Goal: Contribute content

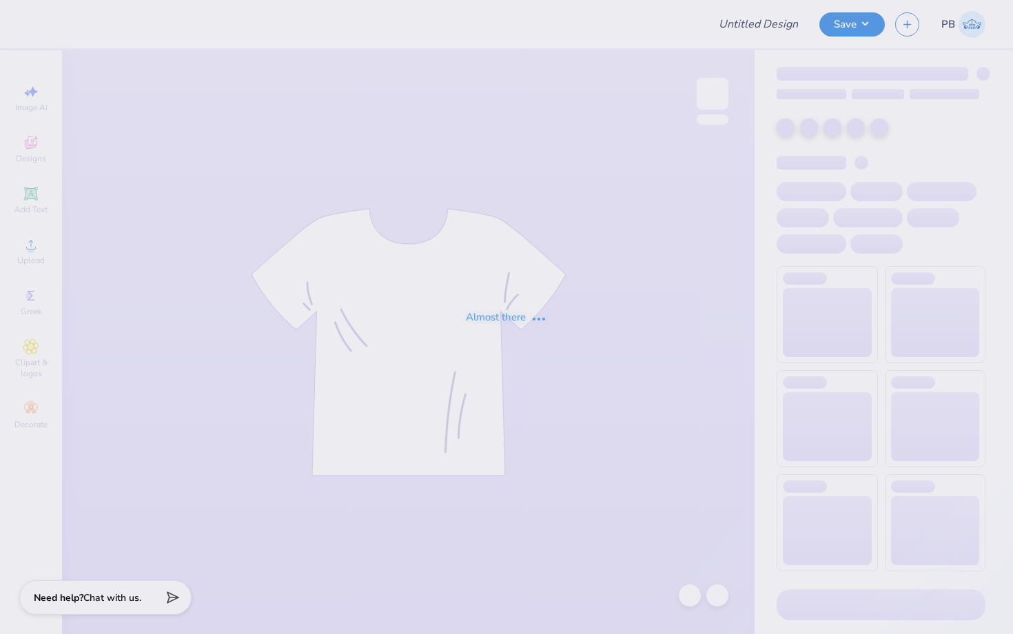
type input "CDC Merch 25-26"
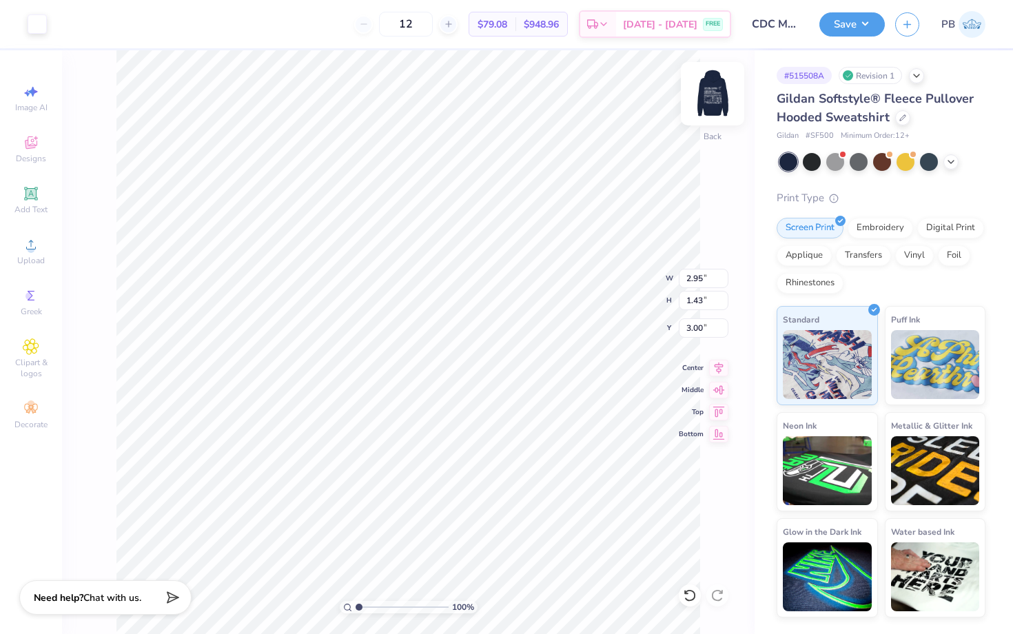
click at [705, 110] on img at bounding box center [712, 93] width 55 height 55
type input "6.00"
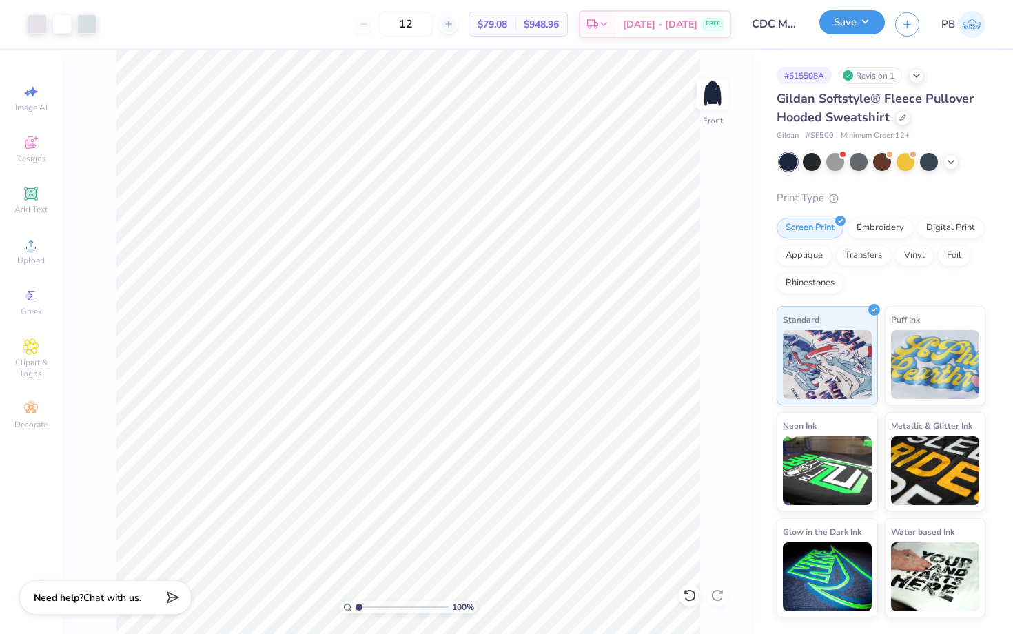
click at [829, 28] on button "Save" at bounding box center [852, 22] width 65 height 24
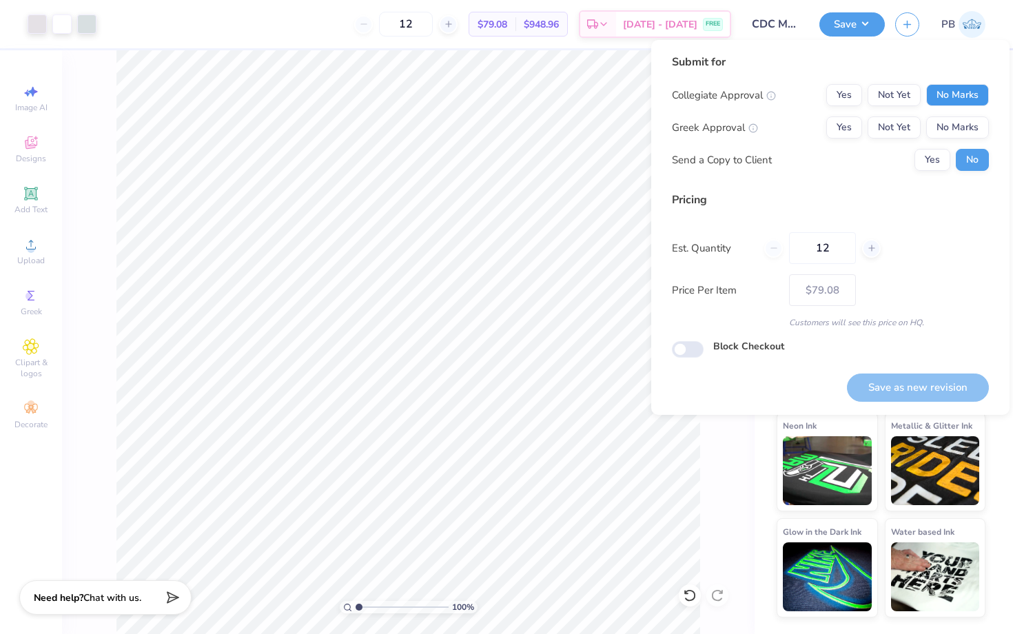
click at [977, 101] on button "No Marks" at bounding box center [957, 95] width 63 height 22
click at [977, 113] on div "Collegiate Approval Yes Not Yet No Marks Greek Approval Yes Not Yet No Marks Se…" at bounding box center [830, 127] width 317 height 87
click at [977, 121] on button "No Marks" at bounding box center [957, 127] width 63 height 22
click at [889, 385] on button "Save as new revision" at bounding box center [918, 388] width 142 height 28
type input "$79.08"
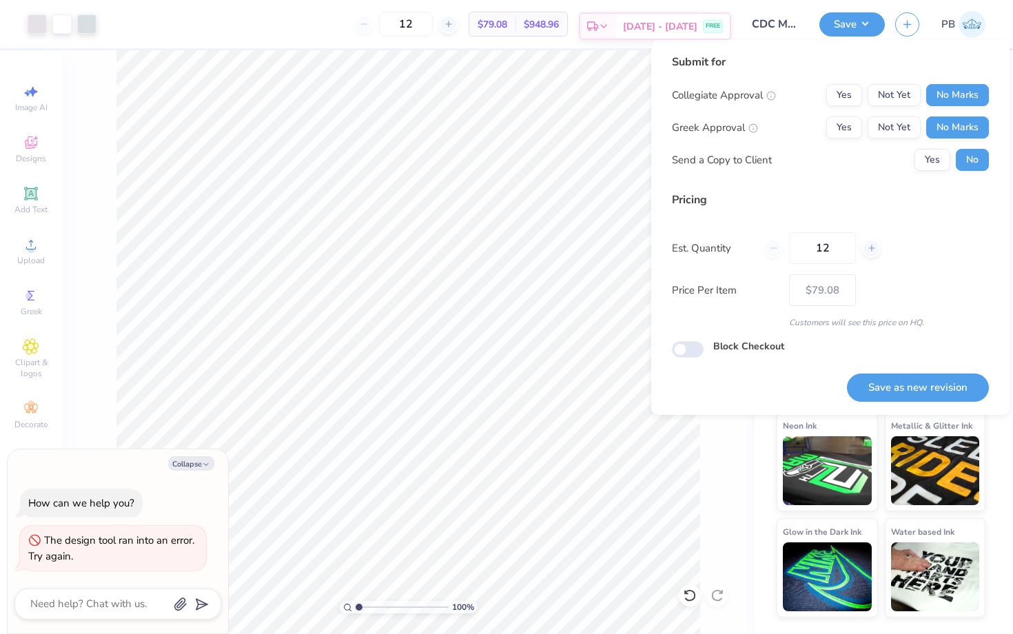
type textarea "x"
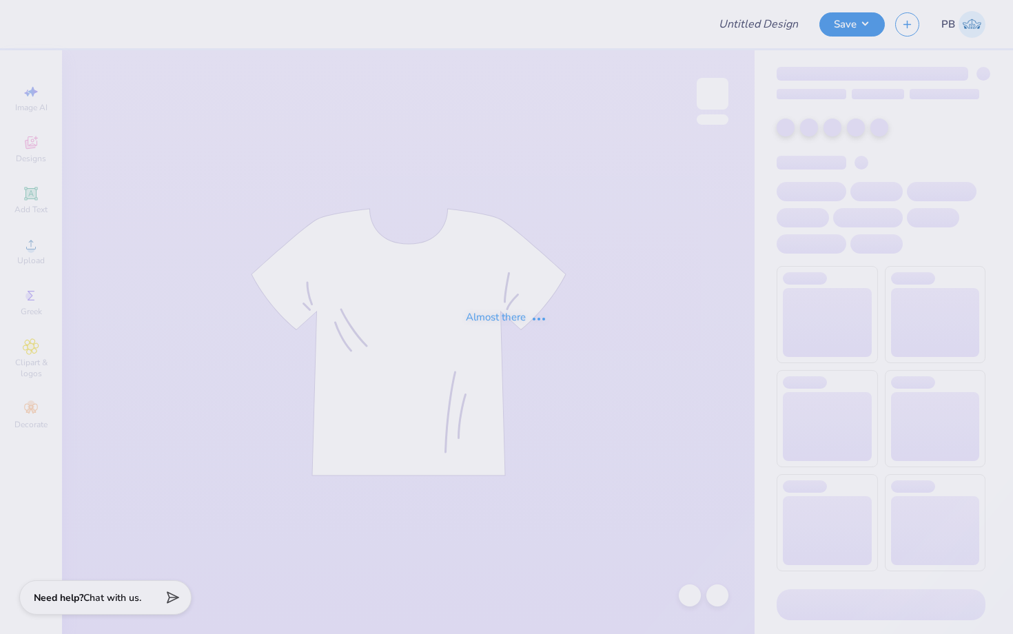
type input "CDC Sweatpants 25-26"
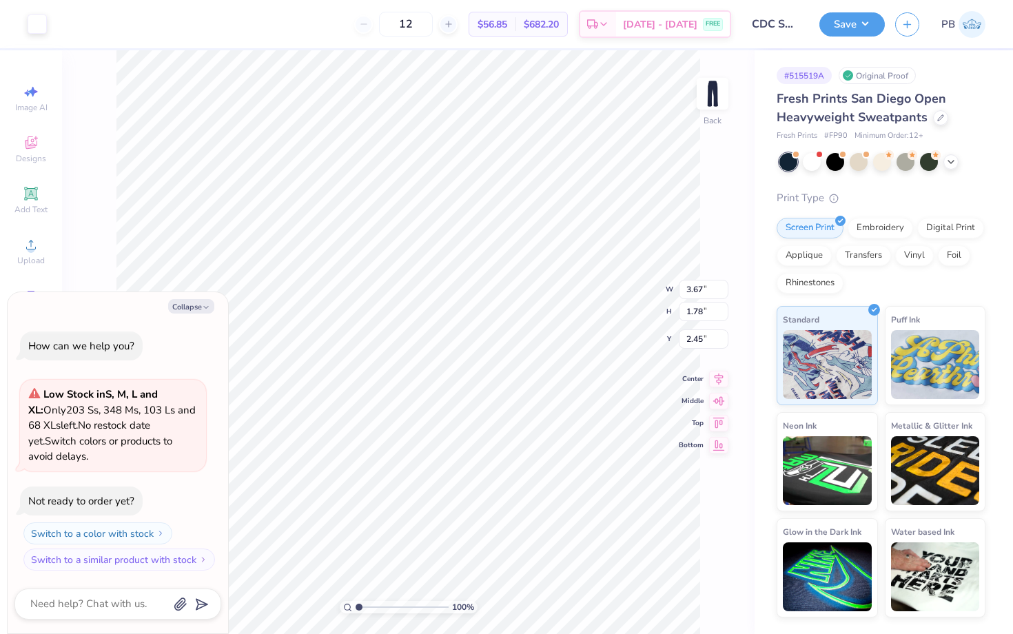
type textarea "x"
type input "4.18"
click at [844, 29] on button "Save" at bounding box center [852, 22] width 65 height 24
type textarea "x"
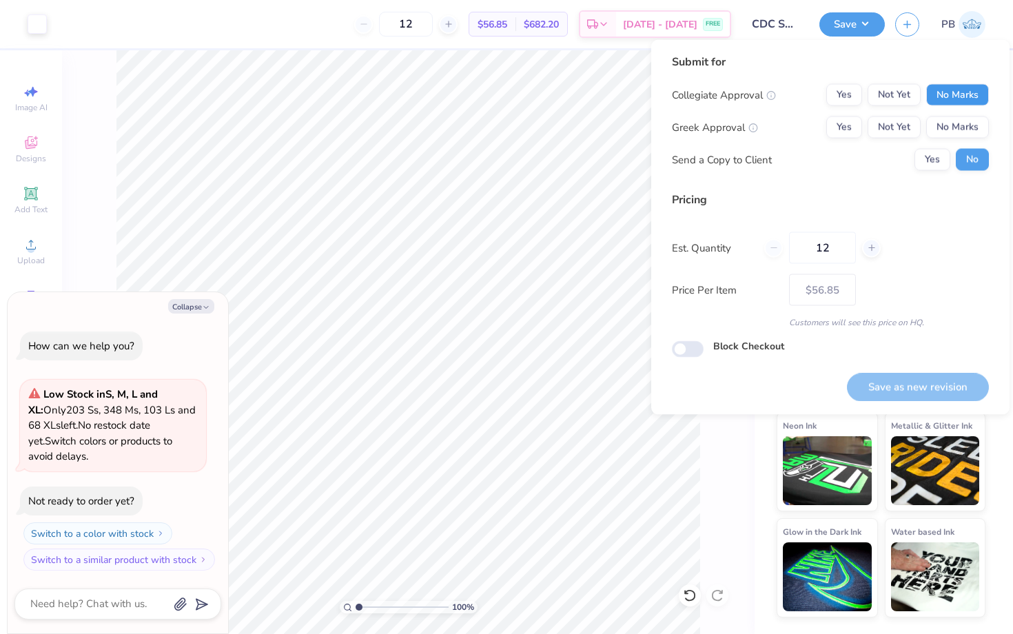
click at [942, 103] on button "No Marks" at bounding box center [957, 95] width 63 height 22
click at [950, 132] on button "No Marks" at bounding box center [957, 127] width 63 height 22
click at [926, 383] on button "Save as new revision" at bounding box center [918, 387] width 142 height 28
type input "$56.85"
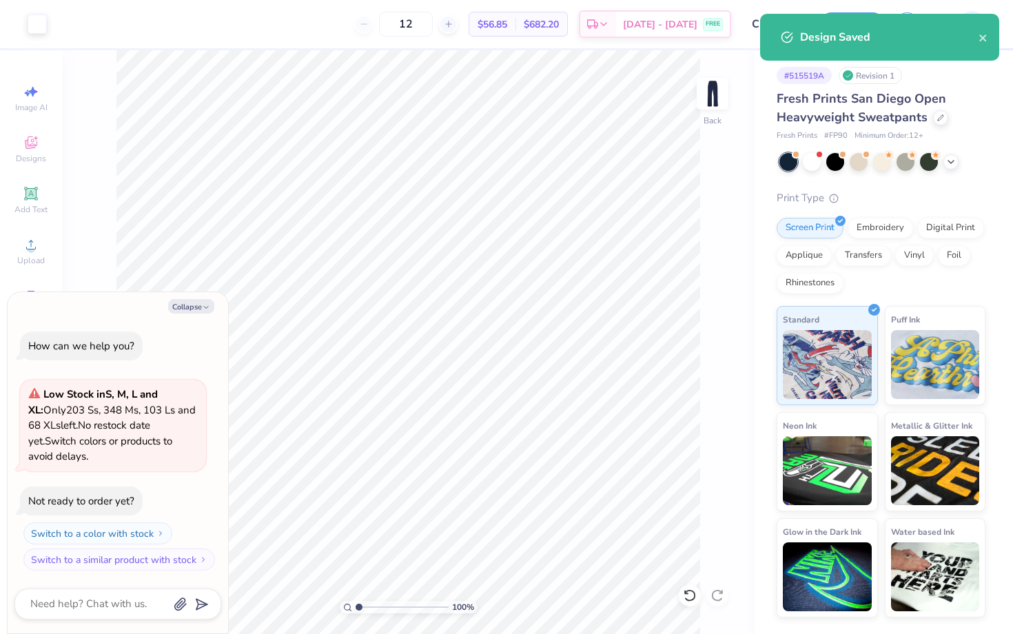
click at [726, 198] on div "100 % Back" at bounding box center [408, 342] width 693 height 584
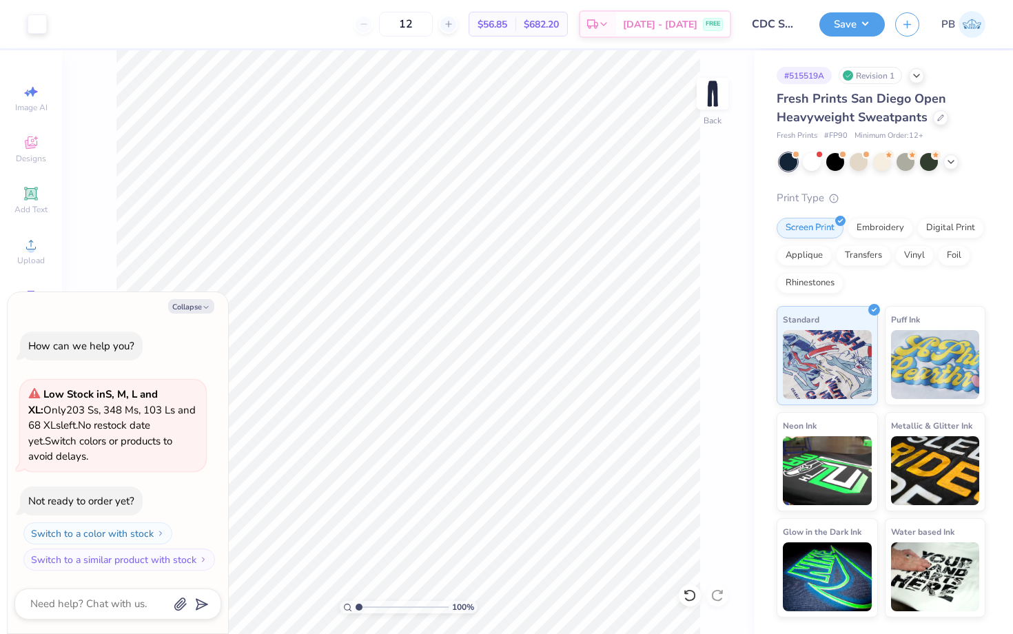
type textarea "x"
